Goal: Task Accomplishment & Management: Manage account settings

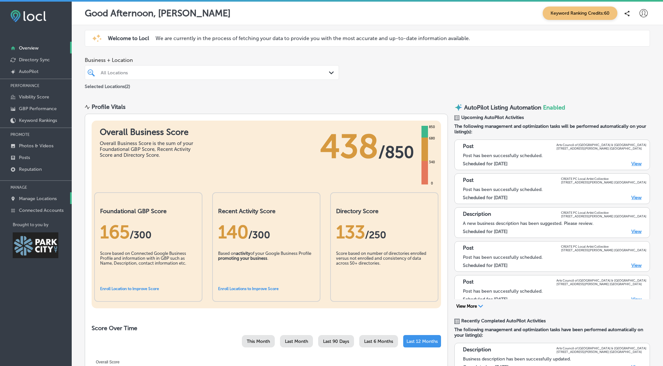
click at [42, 200] on p "Manage Locations" at bounding box center [38, 199] width 38 height 6
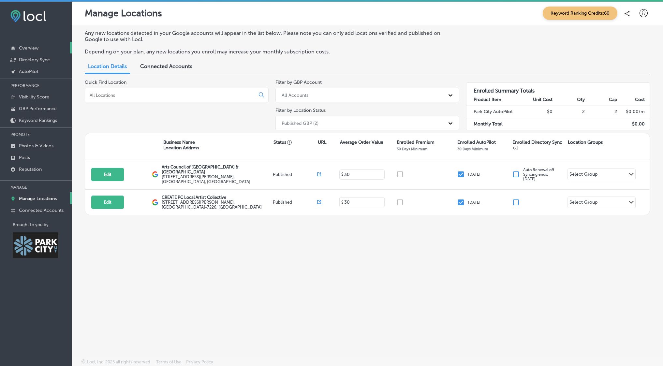
click at [24, 47] on p "Overview" at bounding box center [29, 48] width 20 height 6
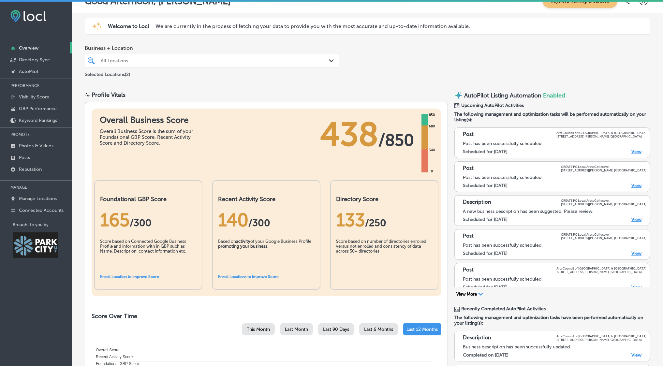
scroll to position [12, 0]
click at [28, 71] on p "AutoPilot" at bounding box center [29, 72] width 20 height 6
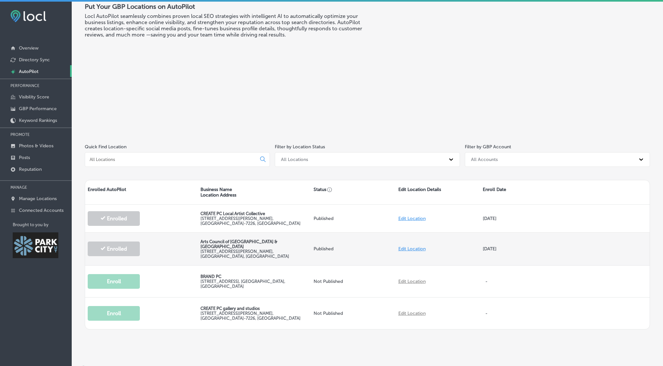
scroll to position [2, 0]
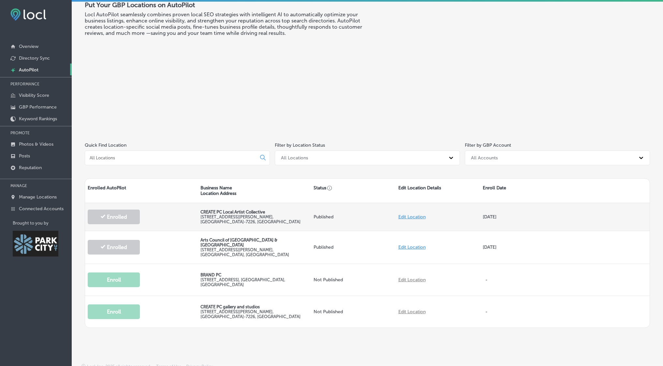
click at [415, 214] on link "Edit Location" at bounding box center [411, 217] width 27 height 6
select select "US"
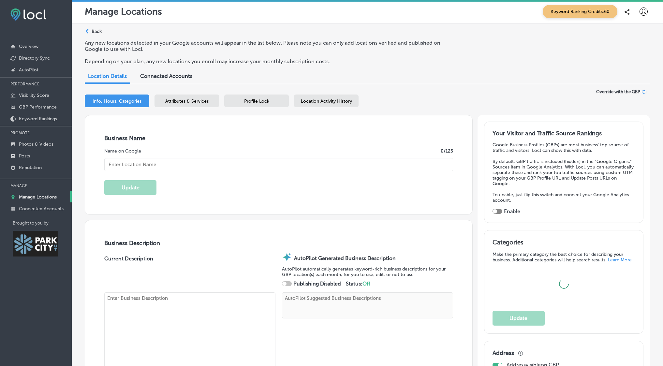
type textarea "CREATE PC Local Artist Collective empowers local artists by providing dedicated…"
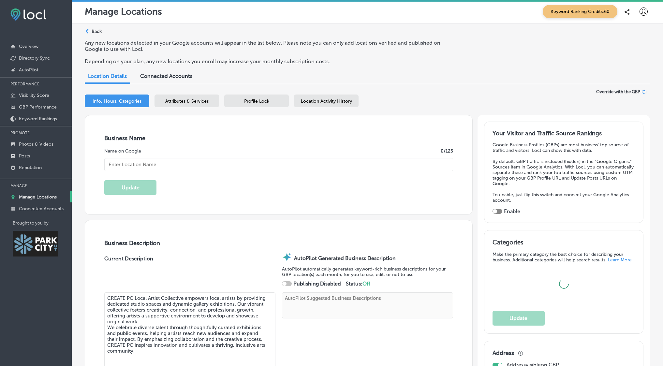
type input "[URL][DOMAIN_NAME]"
checkbox input "true"
type input "[STREET_ADDRESS][PERSON_NAME]"
type input "F110"
type input "[GEOGRAPHIC_DATA]"
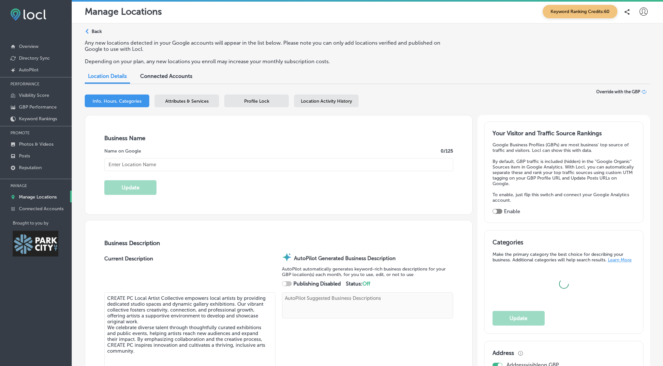
type input "84060-7226"
type input "US"
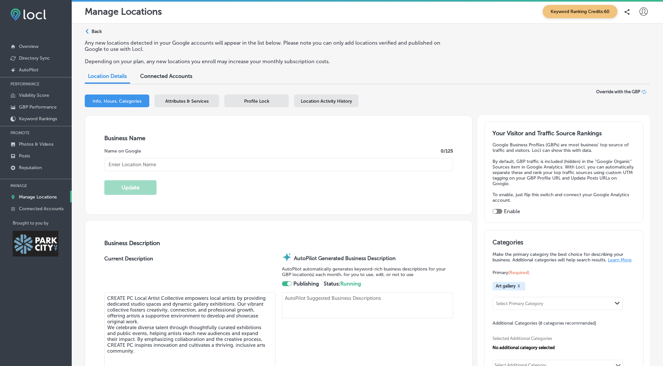
type input "CREATE PC Local Artist Collective"
type textarea "CREATE PC Local Artist Collective elevates local artists through dedicated stud…"
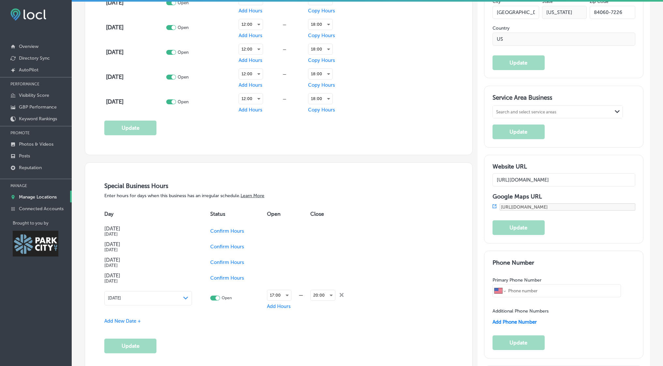
scroll to position [575, 0]
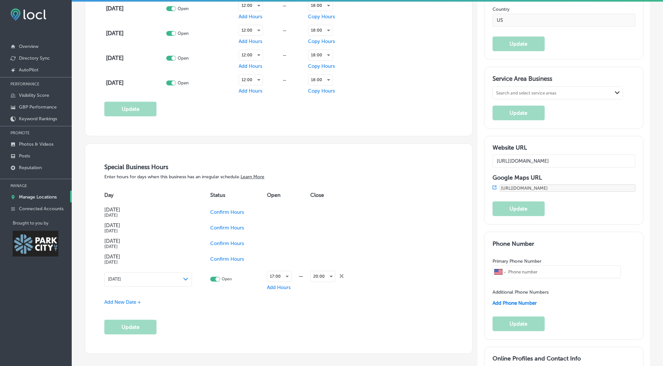
click at [239, 243] on span "Confirm Hours" at bounding box center [227, 243] width 34 height 6
click at [204, 242] on div at bounding box center [204, 242] width 4 height 4
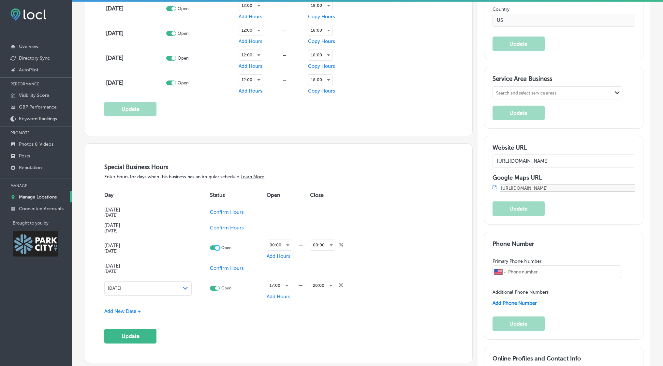
click at [216, 248] on div at bounding box center [217, 248] width 4 height 4
checkbox input "false"
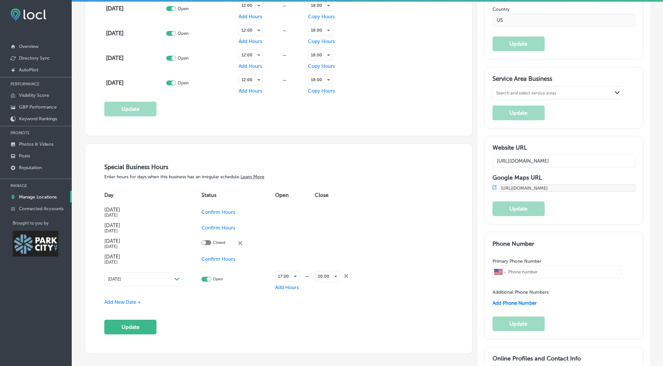
click at [215, 259] on span "Confirm Hours" at bounding box center [218, 259] width 34 height 6
click at [132, 326] on button "Update" at bounding box center [130, 327] width 52 height 15
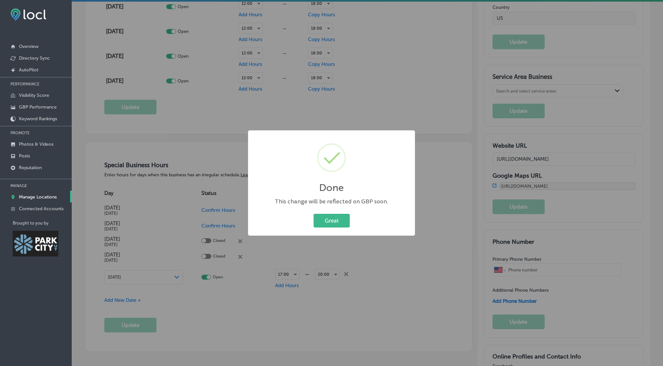
scroll to position [581, 0]
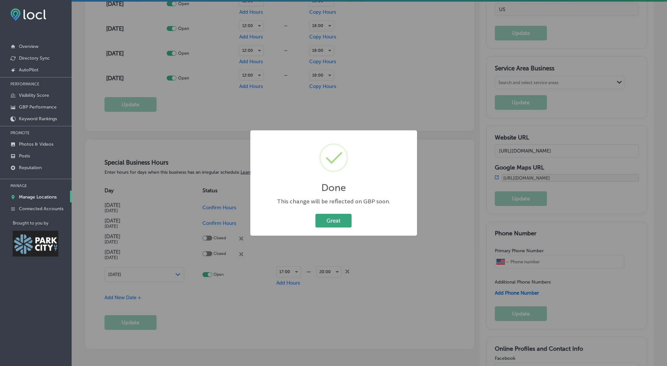
click at [336, 219] on button "Great" at bounding box center [334, 220] width 36 height 13
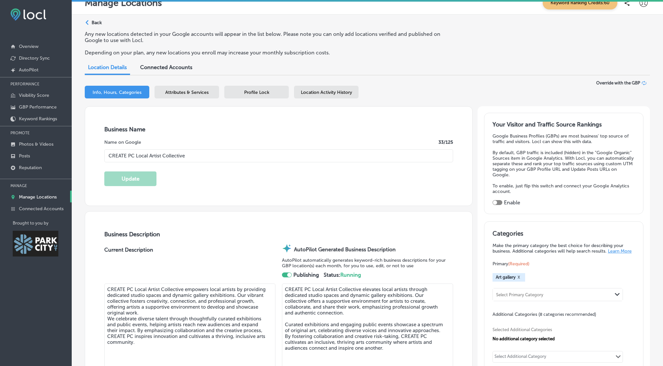
scroll to position [0, 0]
